Goal: Transaction & Acquisition: Purchase product/service

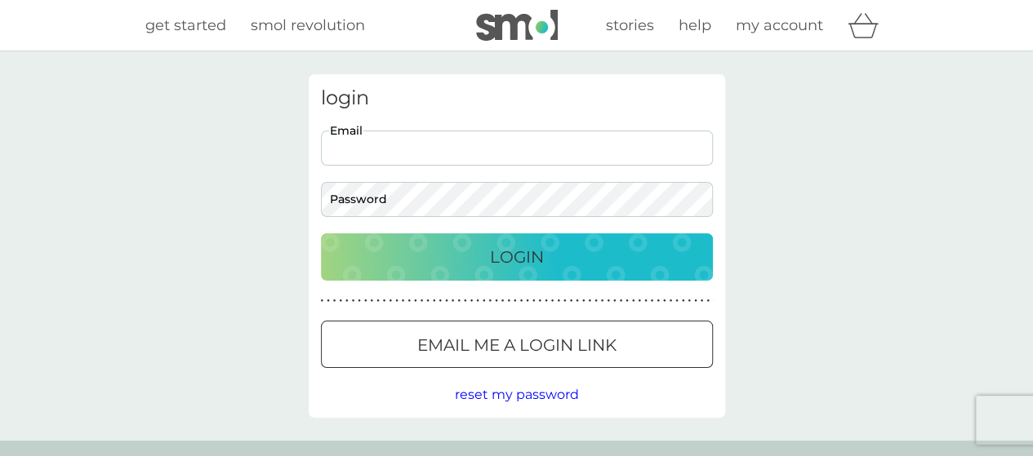
click at [430, 136] on input "Email" at bounding box center [517, 148] width 392 height 35
type input "[PERSON_NAME][EMAIL_ADDRESS][PERSON_NAME][DOMAIN_NAME]"
click at [555, 353] on p "Email me a login link" at bounding box center [516, 345] width 199 height 26
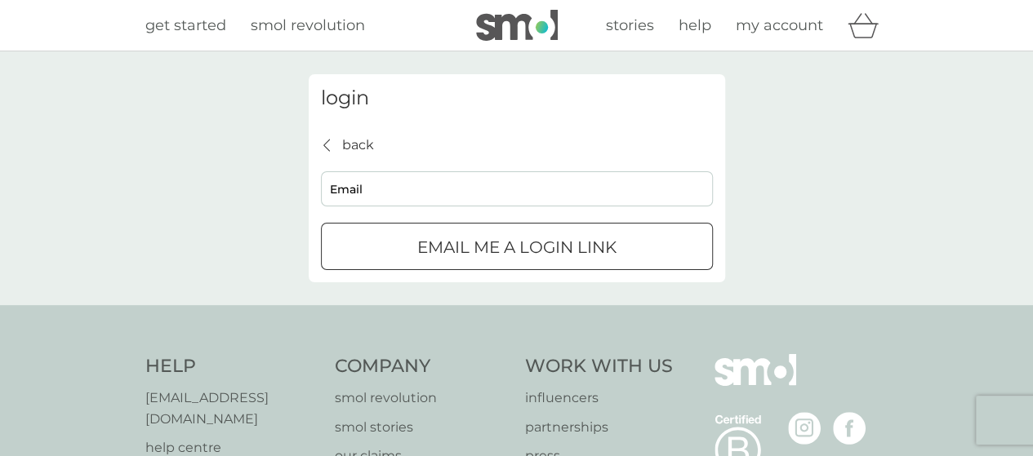
click at [444, 197] on input "Email" at bounding box center [517, 188] width 392 height 35
type input "[PERSON_NAME][EMAIL_ADDRESS][PERSON_NAME][DOMAIN_NAME]"
click at [477, 241] on p "Email me a login link" at bounding box center [516, 247] width 199 height 26
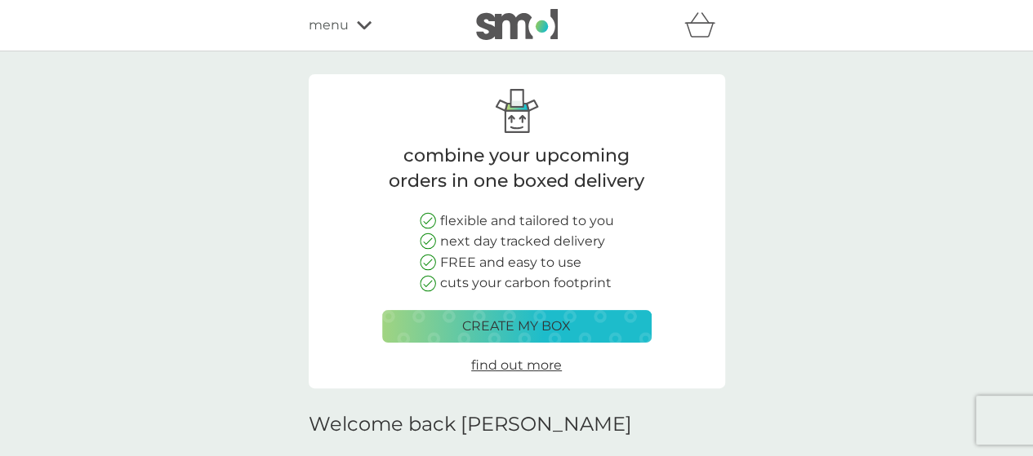
click at [574, 327] on div "create my box" at bounding box center [517, 326] width 248 height 21
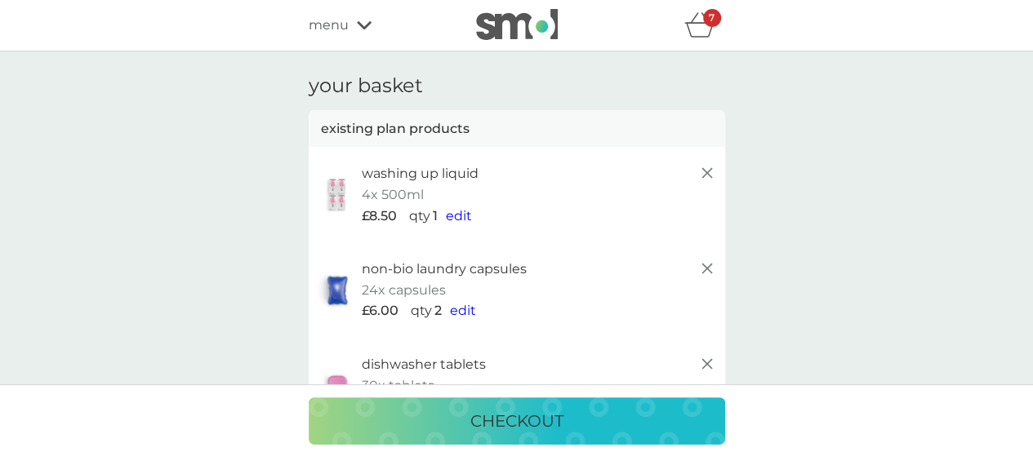
click at [701, 179] on icon at bounding box center [707, 173] width 20 height 20
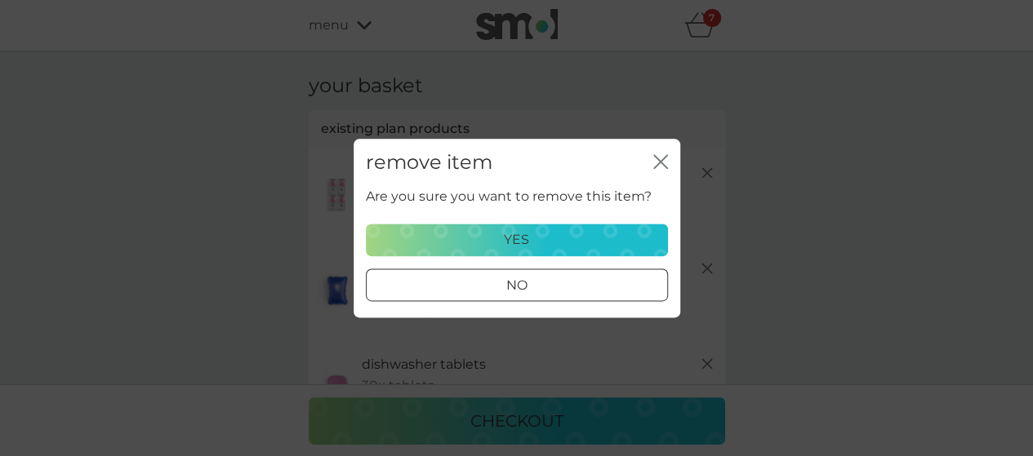
click at [577, 225] on button "yes" at bounding box center [517, 240] width 302 height 33
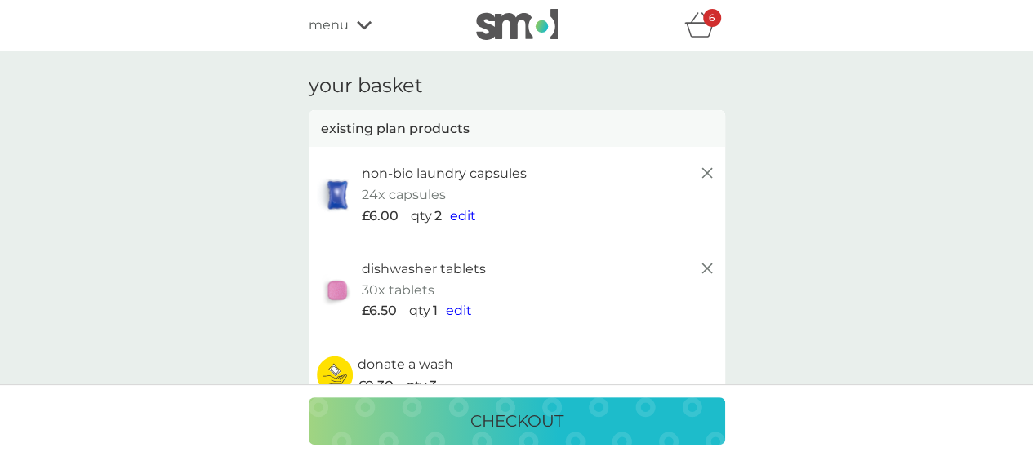
click at [459, 218] on span "edit" at bounding box center [463, 216] width 26 height 16
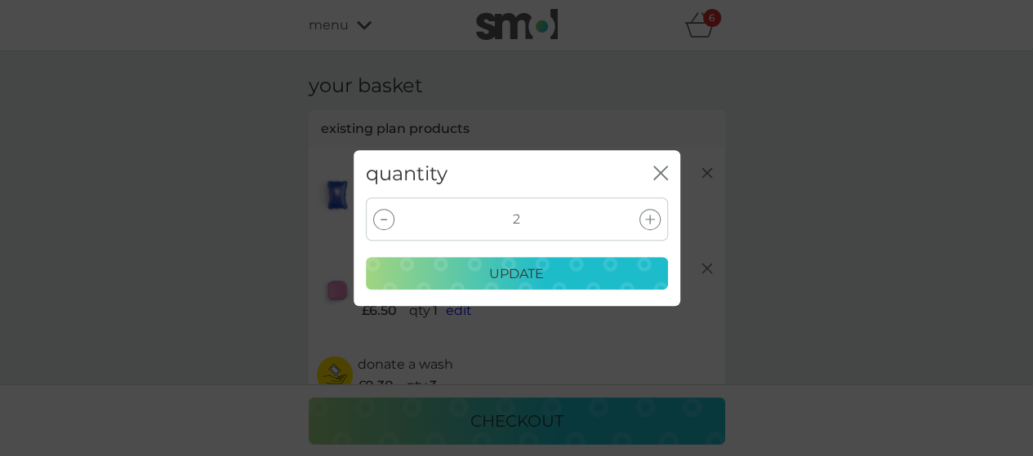
click at [647, 218] on icon at bounding box center [650, 220] width 10 height 10
click at [559, 273] on div "update" at bounding box center [516, 274] width 281 height 21
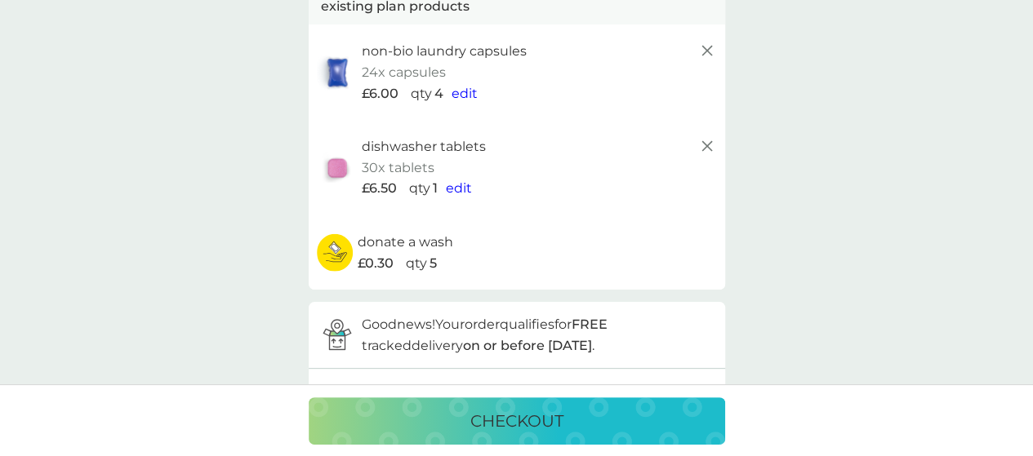
scroll to position [115, 0]
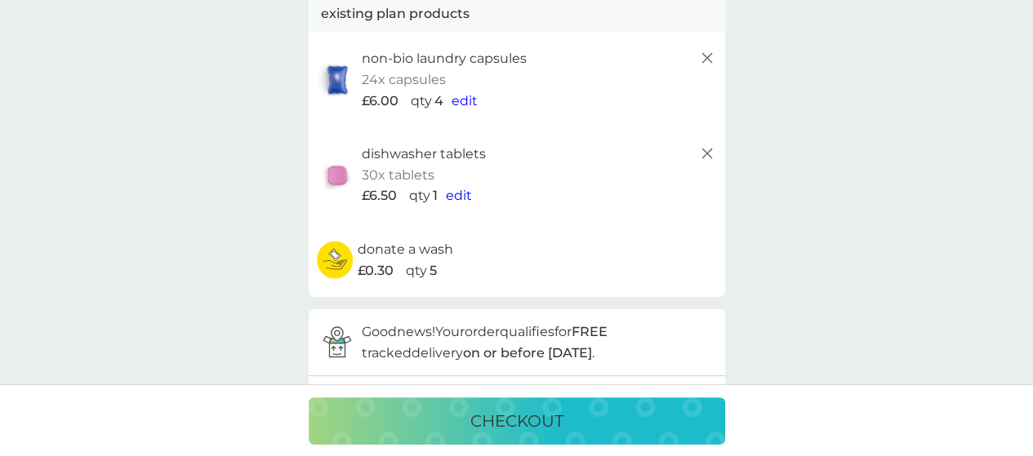
click at [550, 419] on p "checkout" at bounding box center [516, 421] width 93 height 26
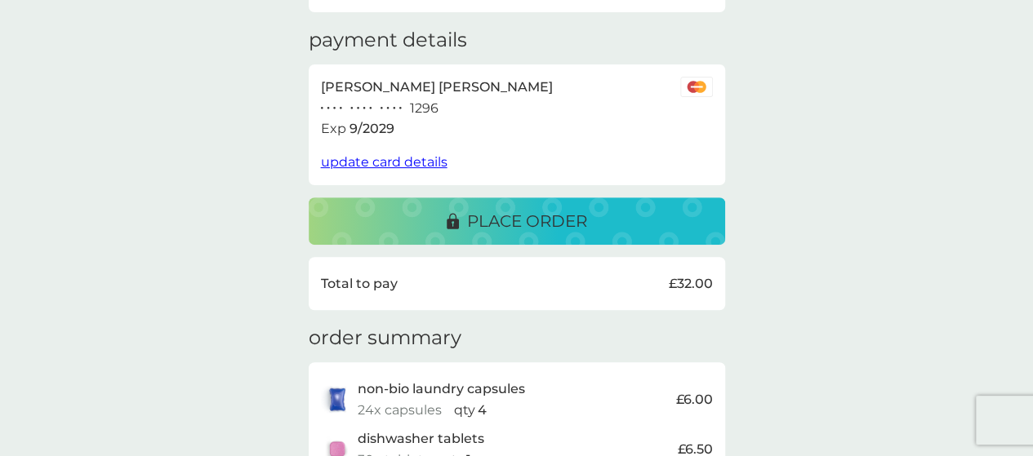
scroll to position [261, 0]
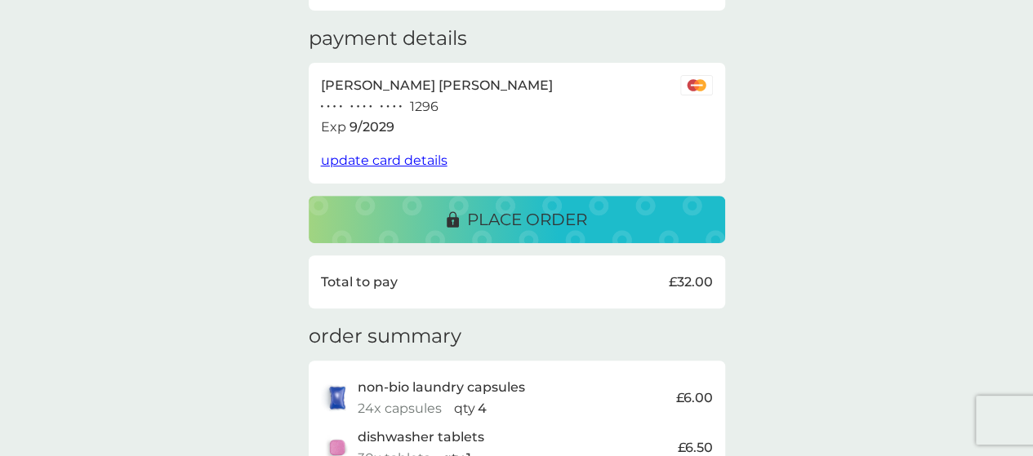
click at [384, 158] on span "update card details" at bounding box center [384, 161] width 127 height 16
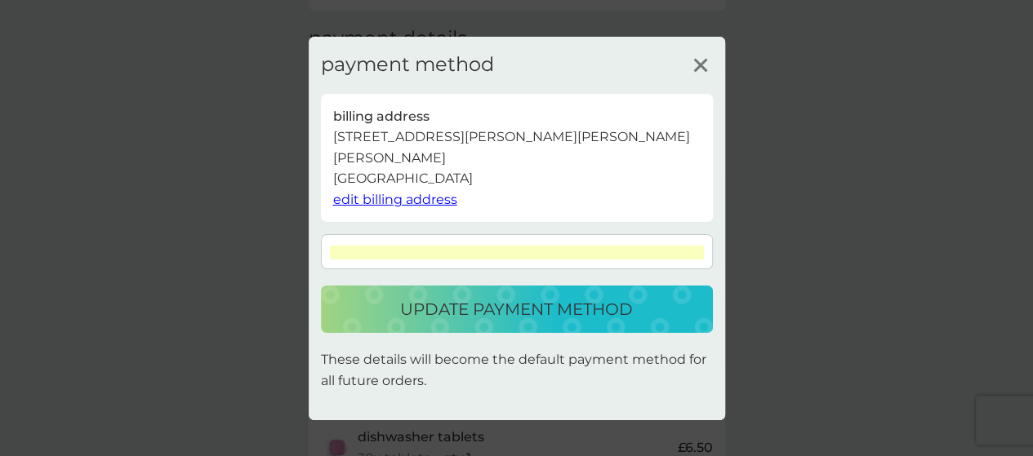
click at [563, 296] on p "update payment method" at bounding box center [516, 309] width 233 height 26
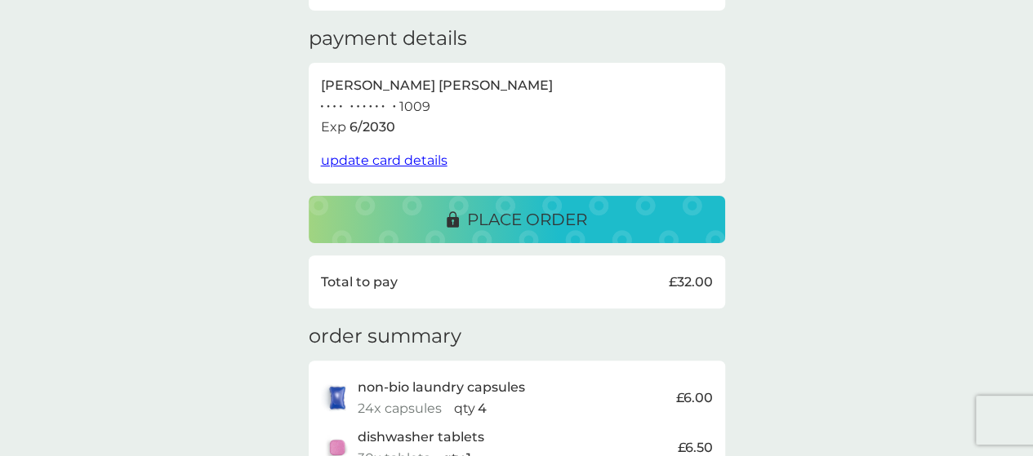
click at [562, 227] on p "place order" at bounding box center [527, 220] width 120 height 26
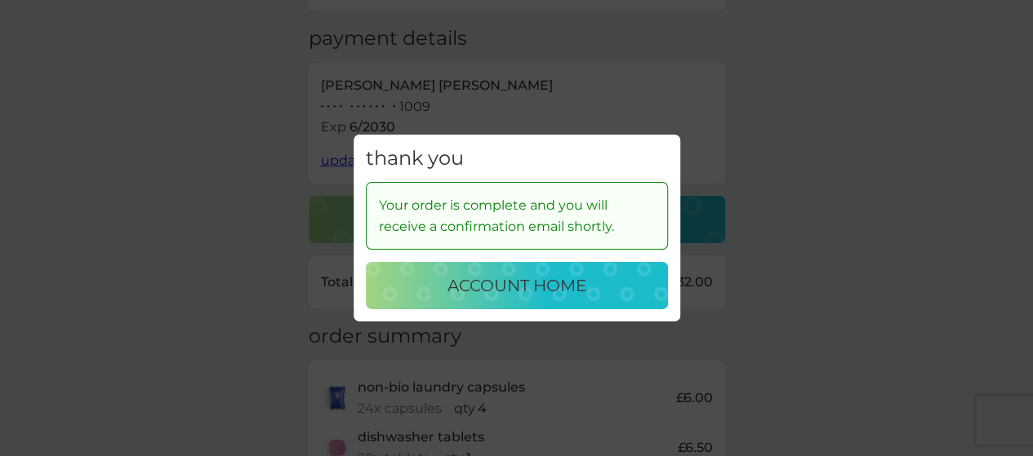
click at [526, 296] on p "account home" at bounding box center [516, 286] width 139 height 26
